Goal: Check status

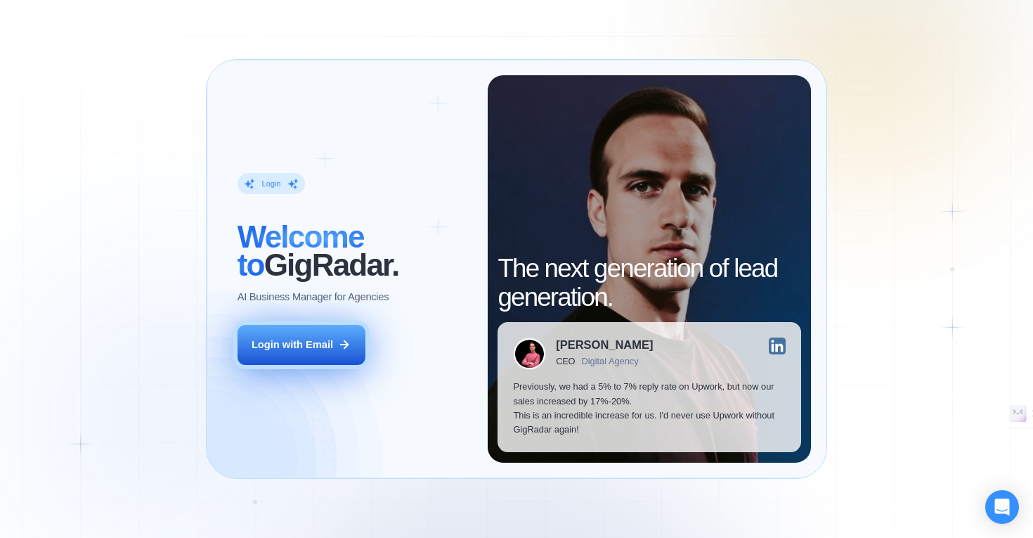
click at [306, 347] on div "Login with Email" at bounding box center [293, 344] width 82 height 14
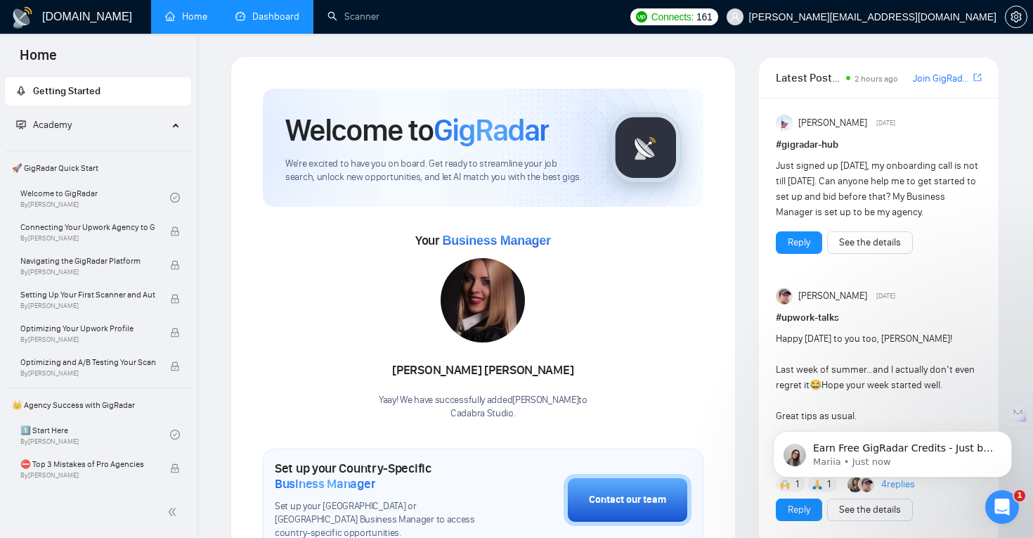
click at [264, 19] on link "Dashboard" at bounding box center [267, 17] width 64 height 12
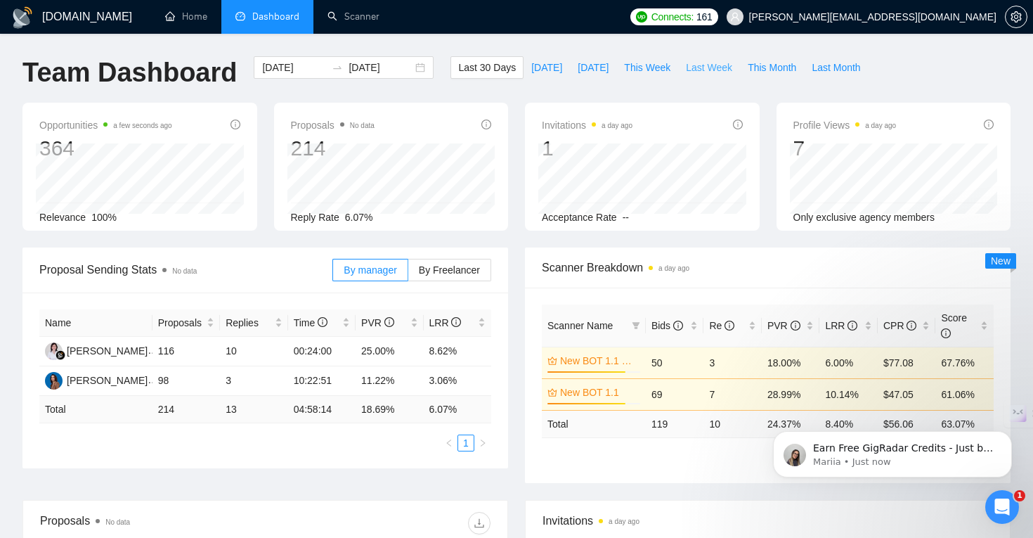
click at [709, 67] on span "Last Week" at bounding box center [709, 67] width 46 height 15
type input "[DATE]"
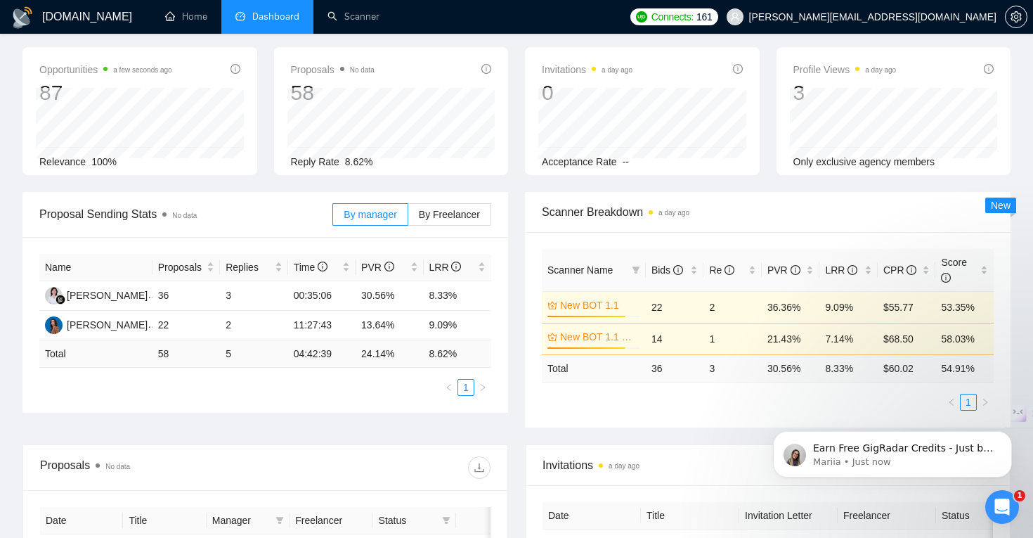
scroll to position [59, 0]
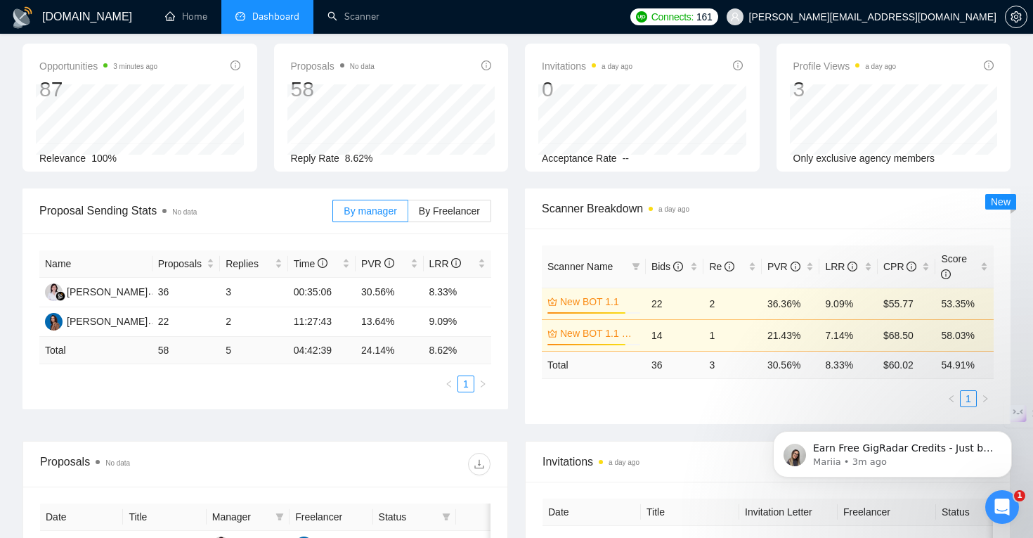
click at [788, 304] on td "36.36%" at bounding box center [791, 304] width 58 height 32
